Goal: Task Accomplishment & Management: Manage account settings

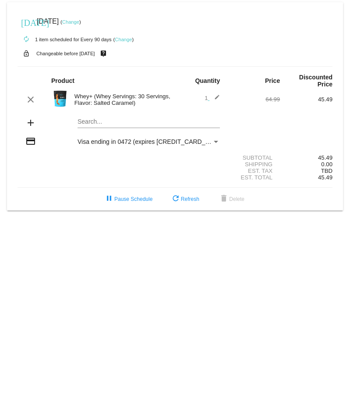
click at [79, 21] on link "Change" at bounding box center [70, 21] width 17 height 5
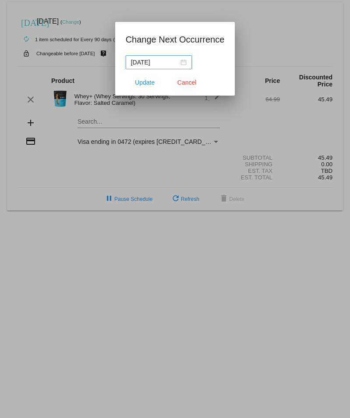
click at [179, 61] on div "[DATE]" at bounding box center [159, 62] width 56 height 10
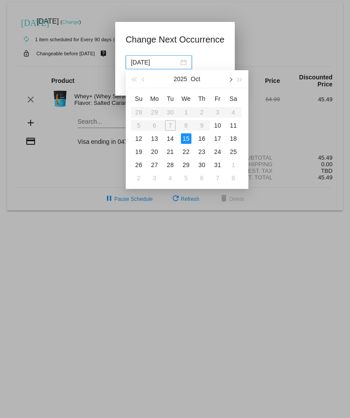
click at [231, 78] on span "button" at bounding box center [230, 80] width 4 height 4
click at [234, 113] on div "1" at bounding box center [233, 112] width 11 height 11
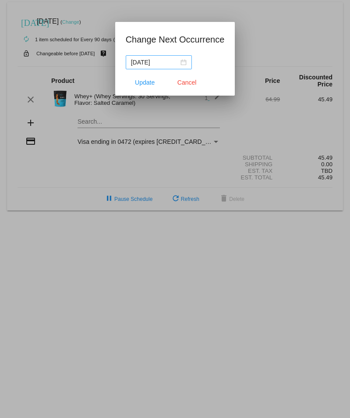
click at [181, 64] on div "[DATE]" at bounding box center [159, 62] width 56 height 10
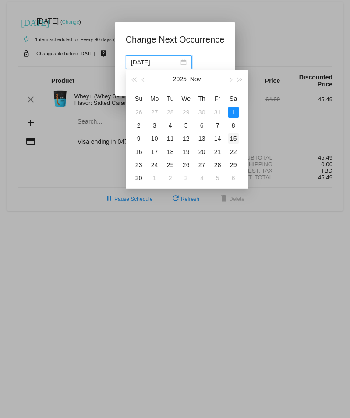
click at [235, 139] on div "15" at bounding box center [233, 138] width 11 height 11
type input "[DATE]"
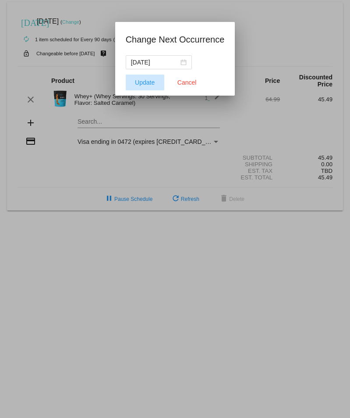
click at [151, 81] on span "Update" at bounding box center [145, 82] width 20 height 7
